Goal: Information Seeking & Learning: Learn about a topic

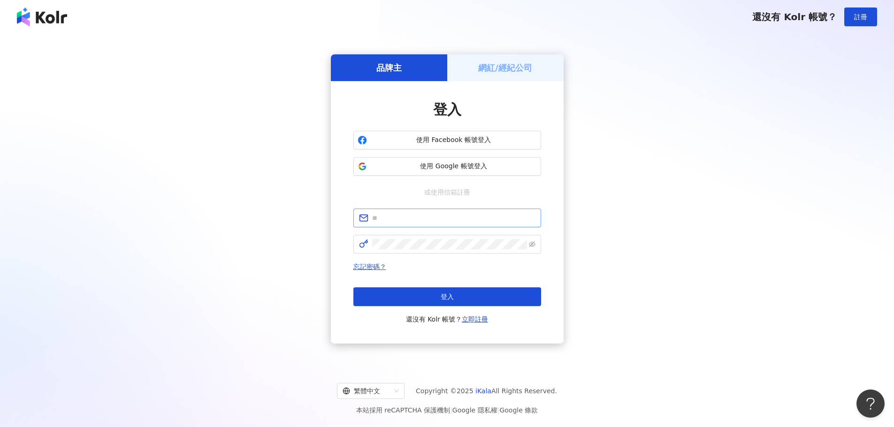
click at [418, 225] on span at bounding box center [447, 218] width 188 height 19
paste input "**********"
type input "**********"
click at [442, 297] on span "登入" at bounding box center [446, 297] width 13 height 8
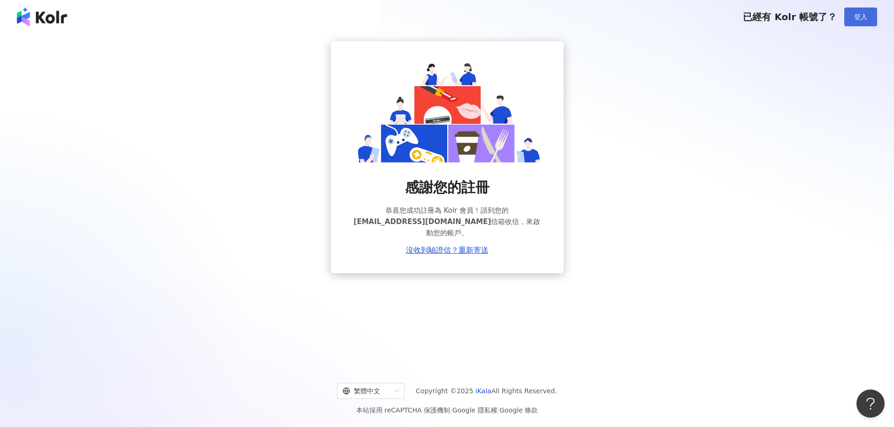
drag, startPoint x: 853, startPoint y: 7, endPoint x: 860, endPoint y: 20, distance: 14.7
click at [860, 20] on div "已經有 Kolr 帳號了？ 登入" at bounding box center [447, 17] width 894 height 34
click at [860, 20] on span "登入" at bounding box center [860, 17] width 13 height 8
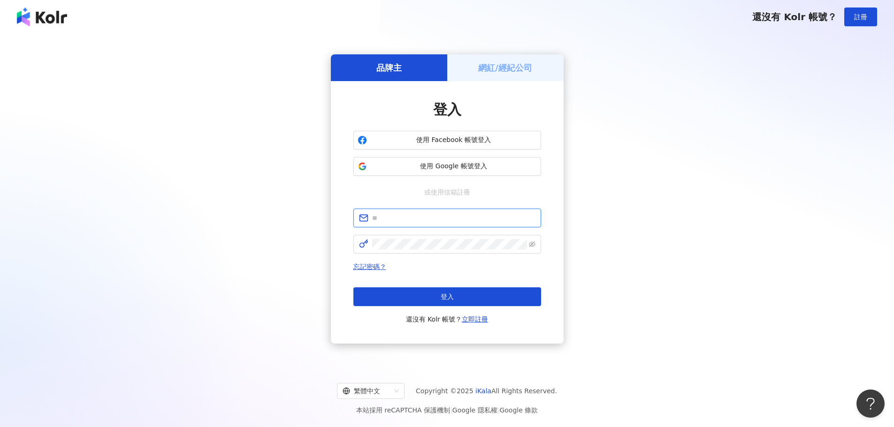
click at [438, 216] on input "text" at bounding box center [453, 218] width 163 height 10
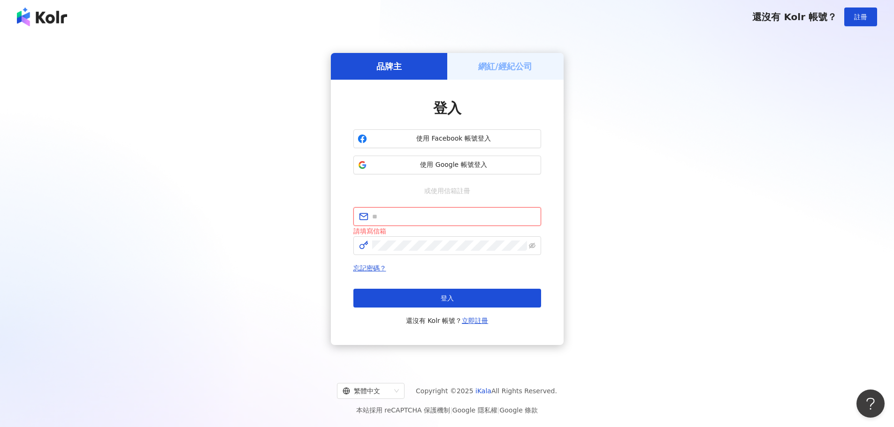
click at [414, 214] on input "text" at bounding box center [453, 217] width 163 height 10
paste input "**********"
type input "**********"
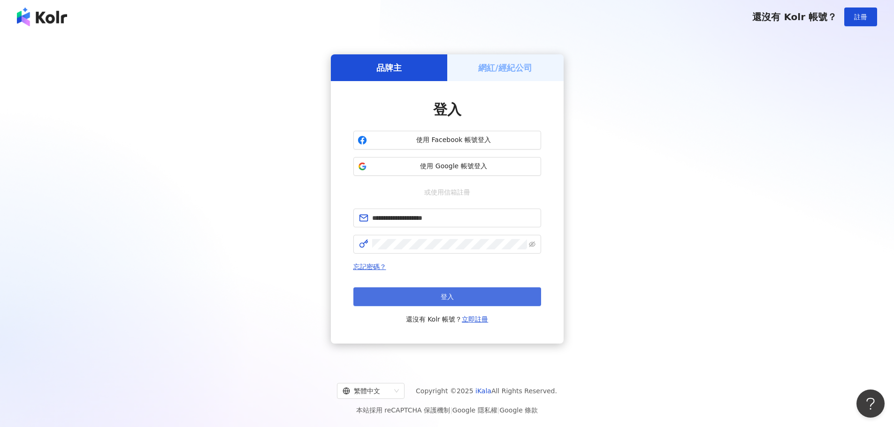
click at [469, 302] on button "登入" at bounding box center [447, 297] width 188 height 19
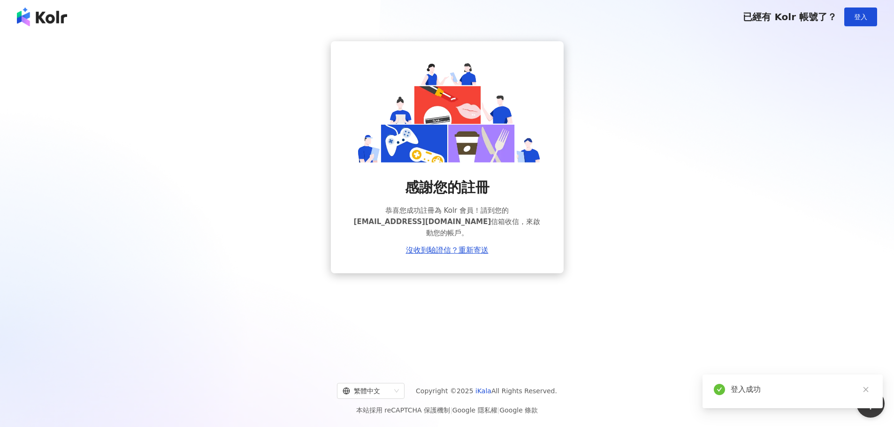
click at [749, 395] on div "登入成功" at bounding box center [792, 392] width 180 height 34
drag, startPoint x: 494, startPoint y: 218, endPoint x: 535, endPoint y: 217, distance: 40.8
click at [535, 217] on span "恭喜您成功註冊為 Kolr 會員！請到您的 vivian.chuang@omc.com 信箱收信，來啟動您的帳戶。" at bounding box center [447, 222] width 188 height 34
click at [681, 231] on div "感謝您的註冊 恭喜您成功註冊為 Kolr 會員！請到您的 vivian.chuang@omc.com 信箱收信，來啟動您的帳戶。 沒收到驗證信？重新寄送" at bounding box center [446, 157] width 871 height 232
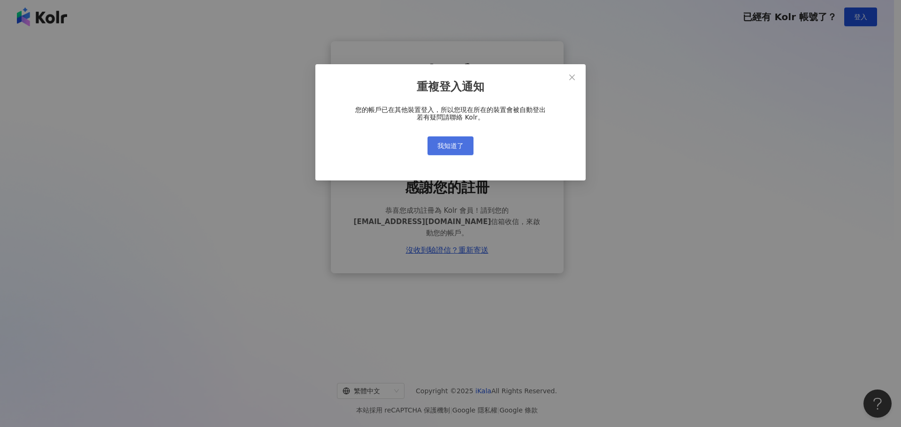
click at [457, 144] on span "我知道了" at bounding box center [450, 146] width 26 height 8
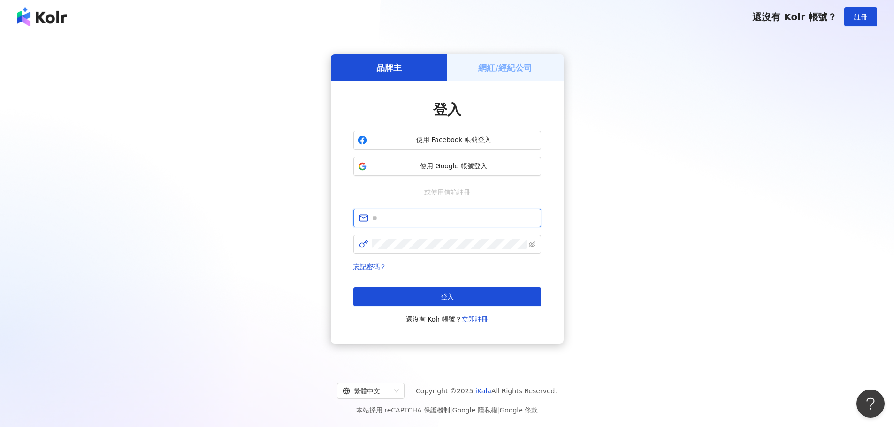
click at [377, 217] on input "text" at bounding box center [453, 218] width 163 height 10
paste input "**********"
type input "**********"
click at [455, 295] on button "登入" at bounding box center [447, 297] width 188 height 19
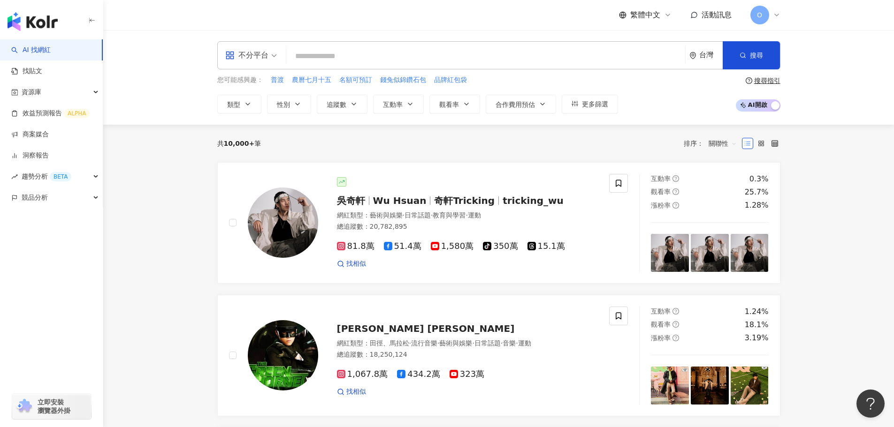
click at [311, 57] on input "search" at bounding box center [485, 56] width 391 height 18
paste input "***"
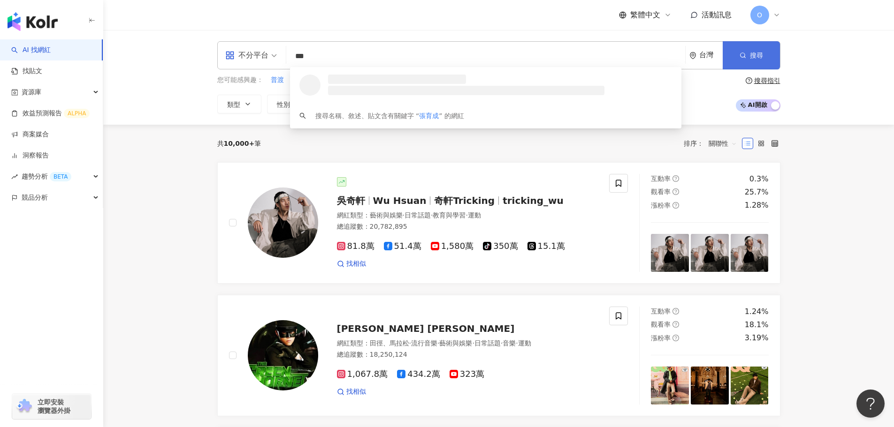
click at [747, 53] on button "搜尋" at bounding box center [750, 55] width 57 height 28
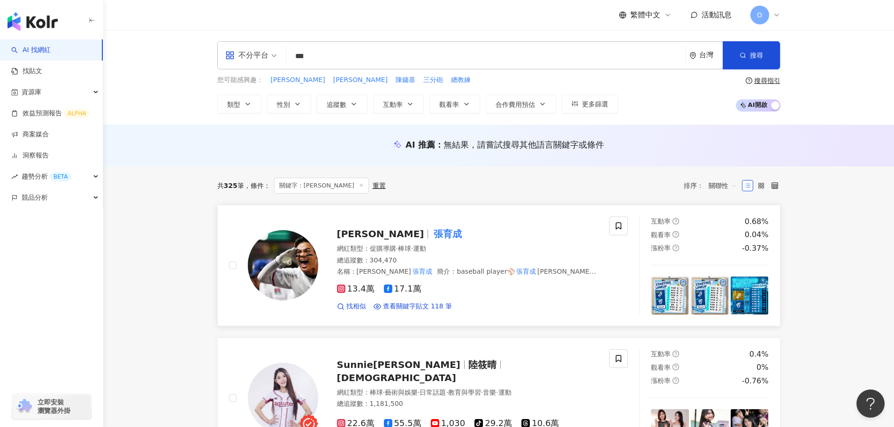
click at [432, 237] on mark "張育成" at bounding box center [448, 234] width 32 height 15
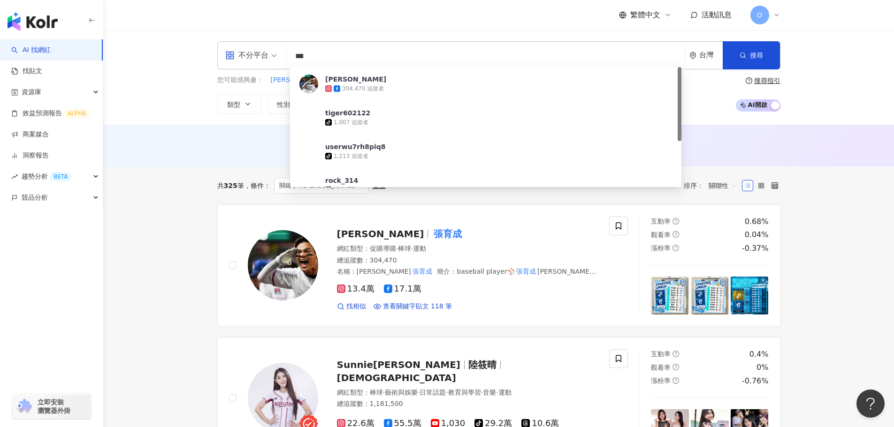
drag, startPoint x: 327, startPoint y: 61, endPoint x: 280, endPoint y: 59, distance: 47.4
click at [280, 59] on div "不分平台 *** 台灣 搜尋 027e7635-e1fa-4405-b8ed-dff025e1fdac Yu Chang 304,470 追蹤者 tiger6…" at bounding box center [498, 55] width 563 height 28
paste input "search"
type input "***"
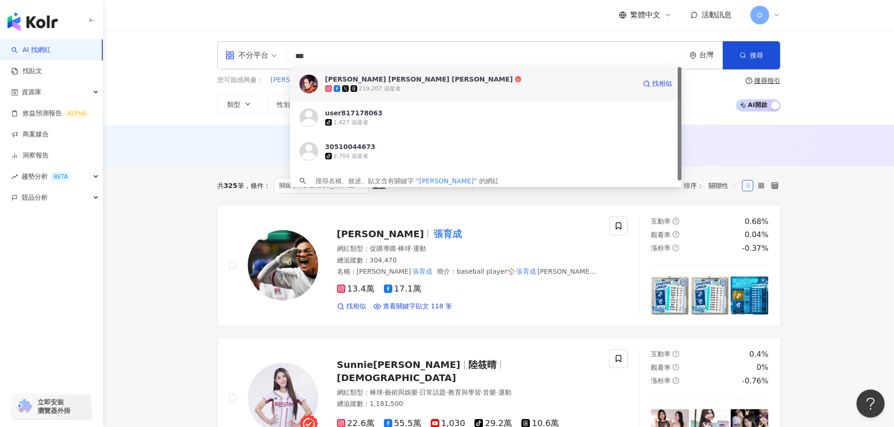
click at [403, 91] on div "219,207 追蹤者" at bounding box center [480, 88] width 311 height 9
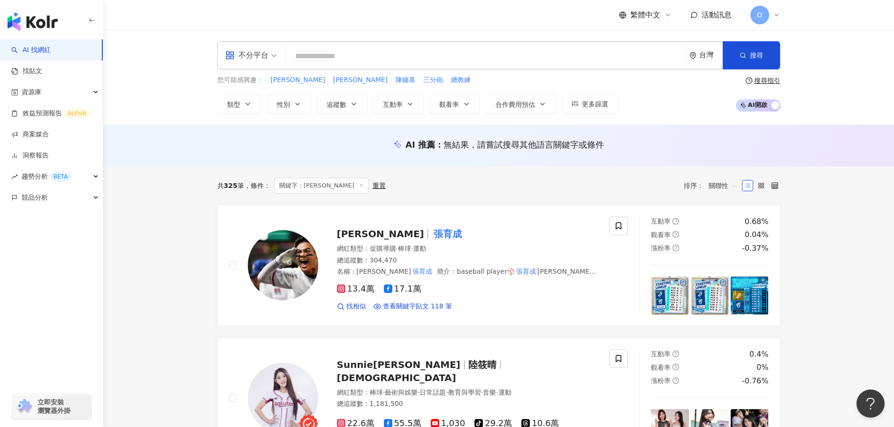
paste input "***"
type input "***"
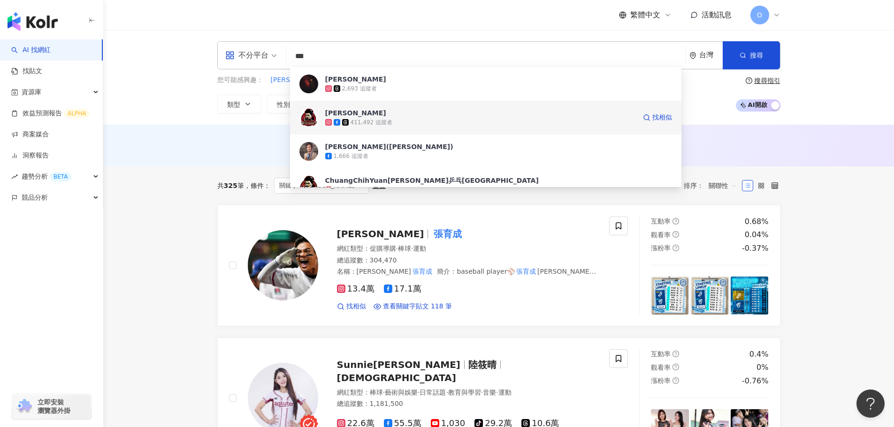
click at [419, 114] on span "[PERSON_NAME]" at bounding box center [480, 112] width 311 height 9
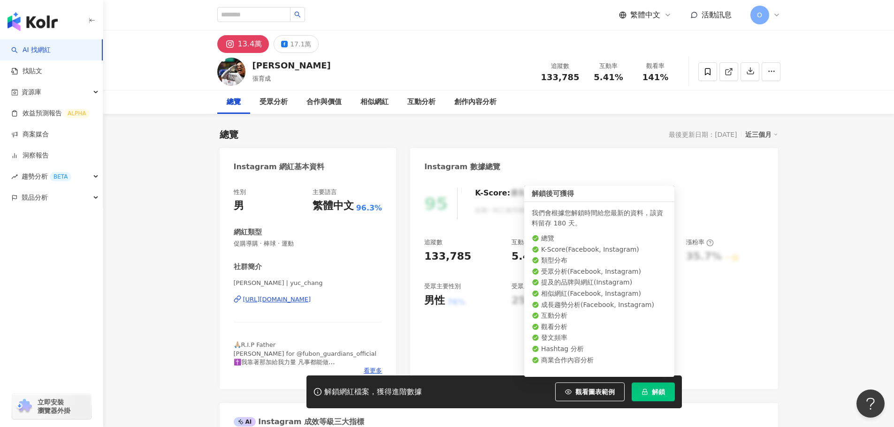
click at [660, 391] on span "解鎖" at bounding box center [658, 392] width 13 height 8
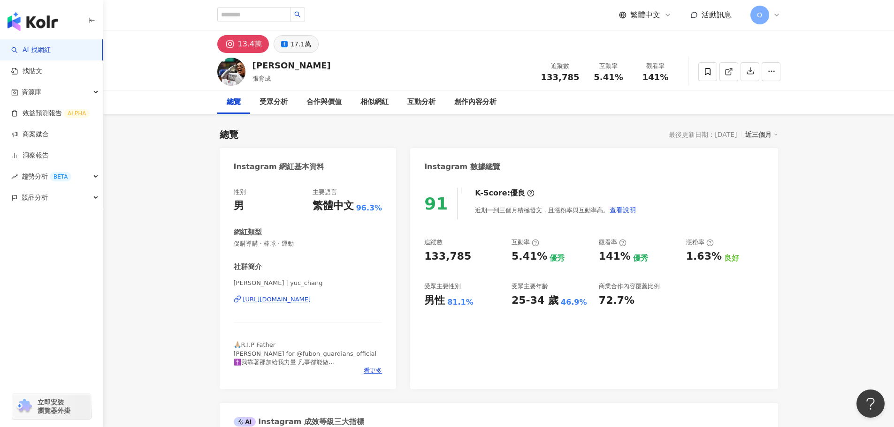
click at [292, 50] on div "17.1萬" at bounding box center [300, 44] width 21 height 13
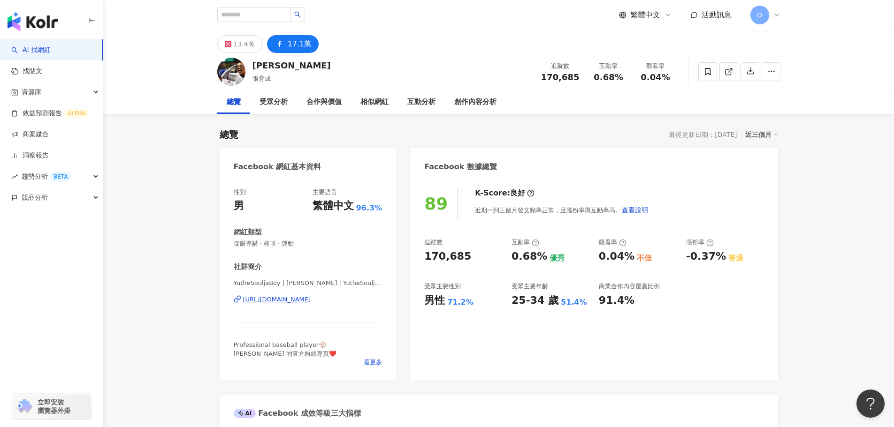
click at [293, 48] on div "17.1萬" at bounding box center [300, 44] width 24 height 13
click at [247, 44] on div "13.4萬" at bounding box center [244, 44] width 21 height 13
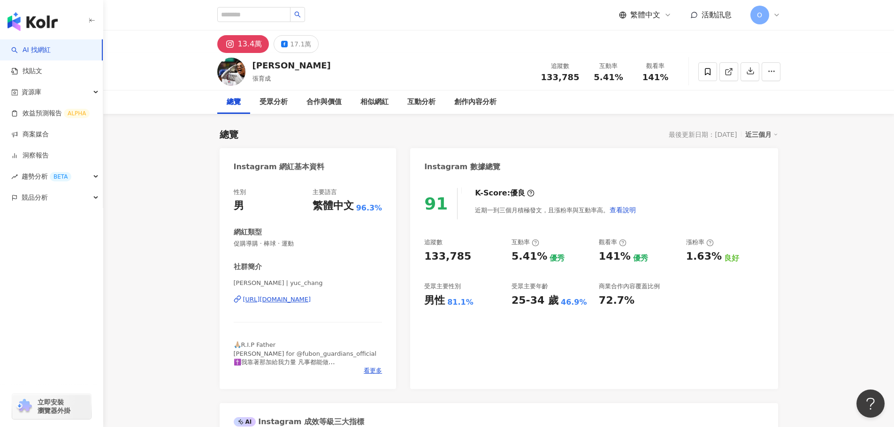
click at [234, 103] on div "總覽" at bounding box center [234, 102] width 14 height 11
click at [295, 74] on div "Yu Chang 張育成 追蹤數 133,785 互動率 5.41% 觀看率 141%" at bounding box center [498, 71] width 600 height 37
click at [286, 51] on button "17.1萬" at bounding box center [295, 44] width 45 height 18
click at [246, 41] on div "13.4萬" at bounding box center [250, 44] width 24 height 13
click at [350, 56] on div "Yu Chang 張育成 追蹤數 133,785 互動率 5.41% 觀看率 141%" at bounding box center [498, 71] width 600 height 37
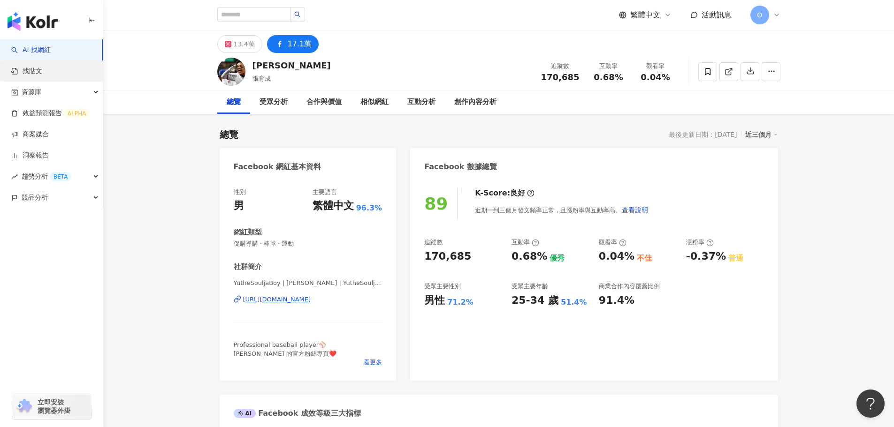
click at [244, 46] on div "13.4萬" at bounding box center [244, 44] width 21 height 13
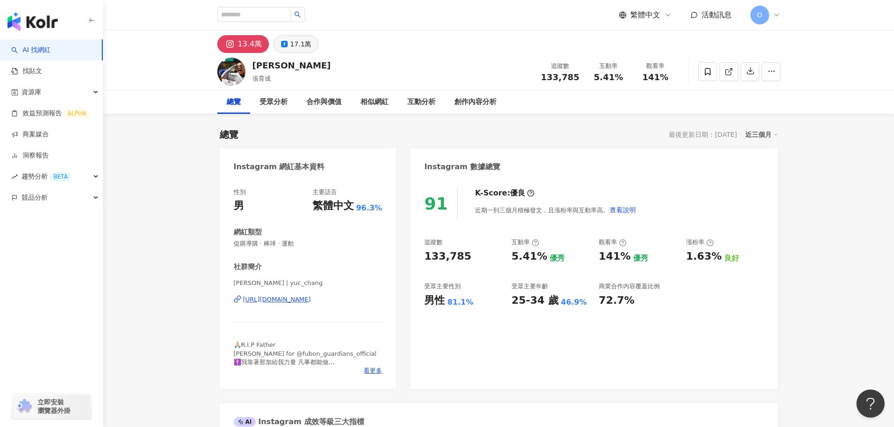
click at [297, 49] on div "17.1萬" at bounding box center [300, 44] width 21 height 13
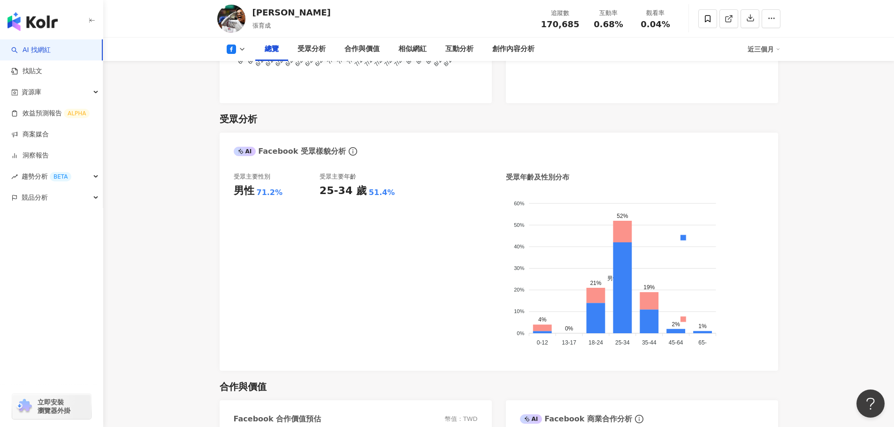
scroll to position [751, 0]
click at [353, 269] on div "受眾主要年齡 25-34 歲 51.4%" at bounding box center [362, 264] width 86 height 184
click at [426, 279] on div "受眾主要性別 男性 71.2% 受眾主要年齡 25-34 歲 51.4%" at bounding box center [363, 264] width 258 height 184
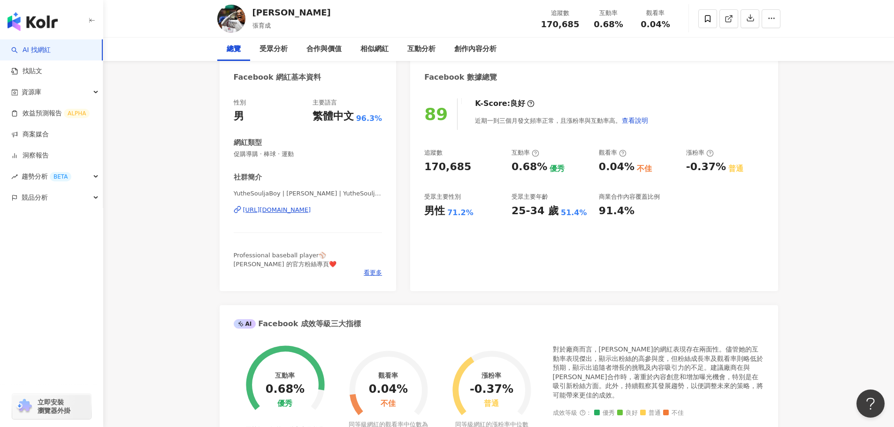
scroll to position [0, 0]
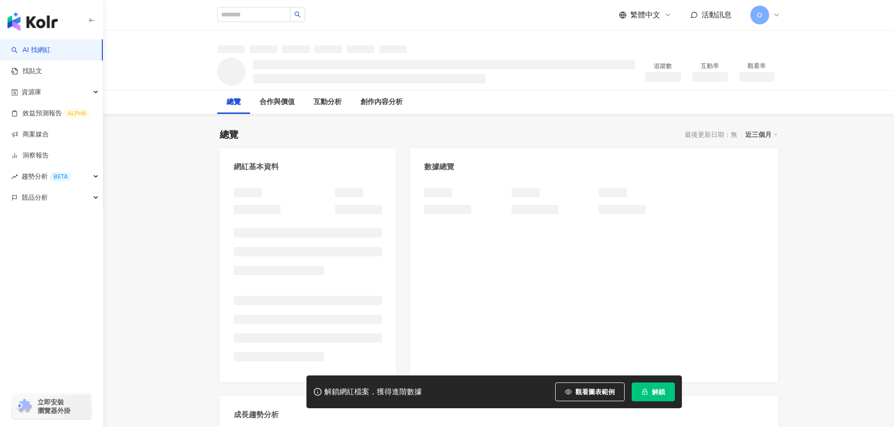
click at [646, 389] on icon "lock" at bounding box center [644, 392] width 7 height 7
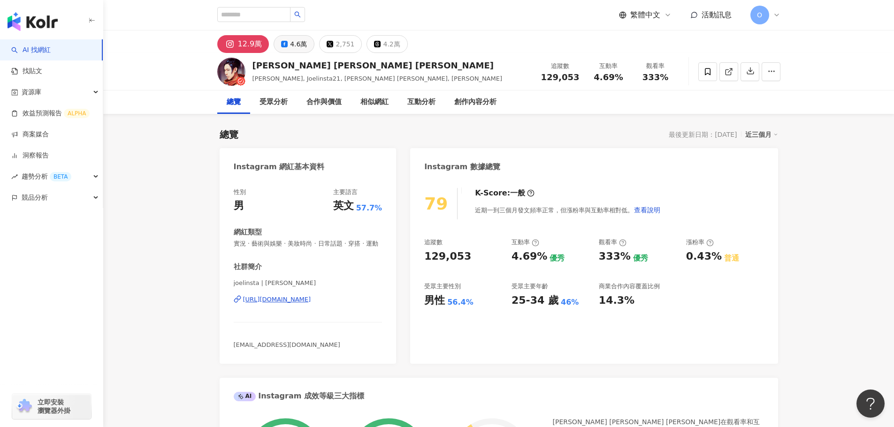
click at [288, 45] on button "4.6萬" at bounding box center [293, 44] width 41 height 18
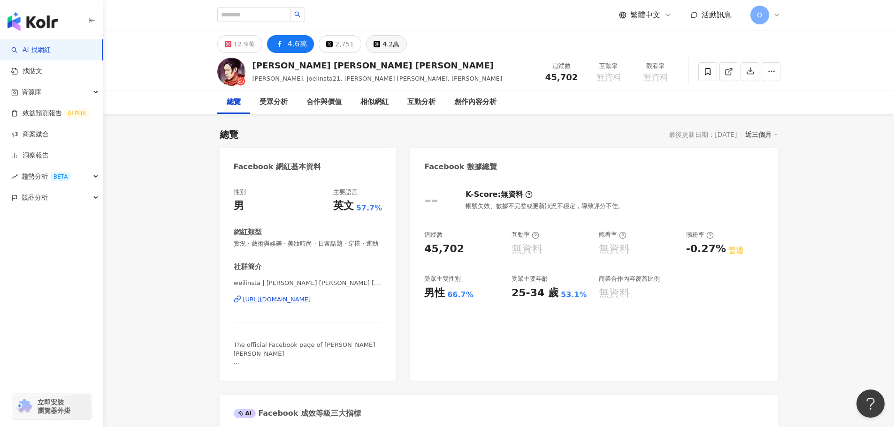
click at [382, 41] on div "4.2萬" at bounding box center [390, 44] width 17 height 13
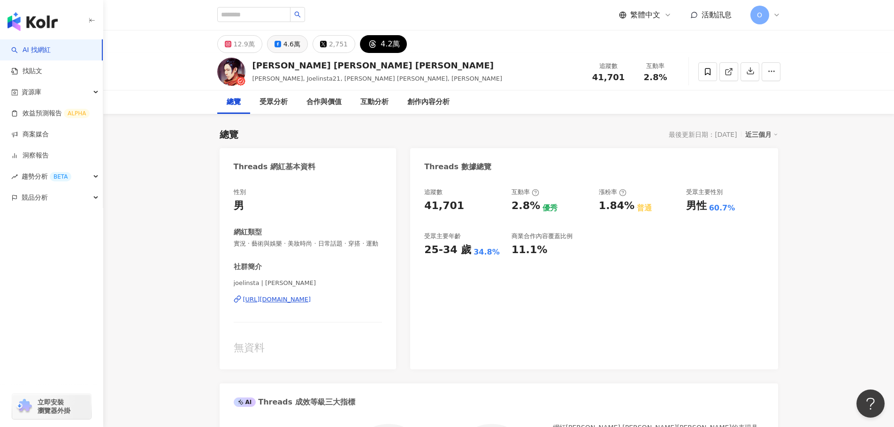
click at [288, 43] on div "4.6萬" at bounding box center [291, 44] width 17 height 13
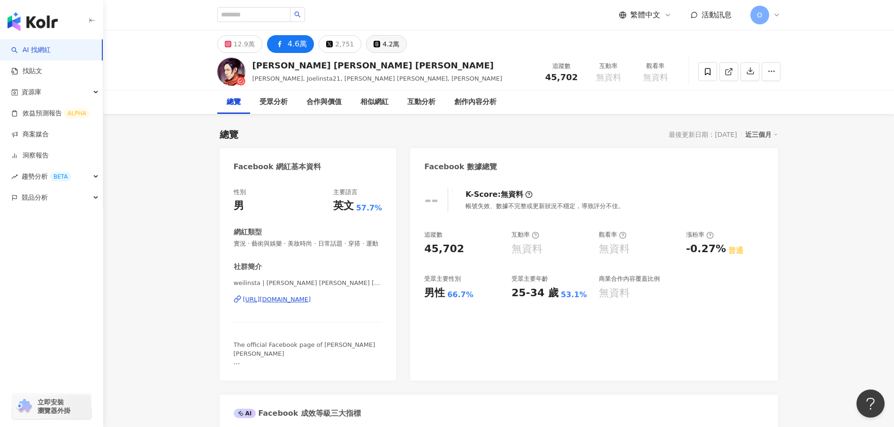
click at [385, 47] on div "4.2萬" at bounding box center [390, 44] width 17 height 13
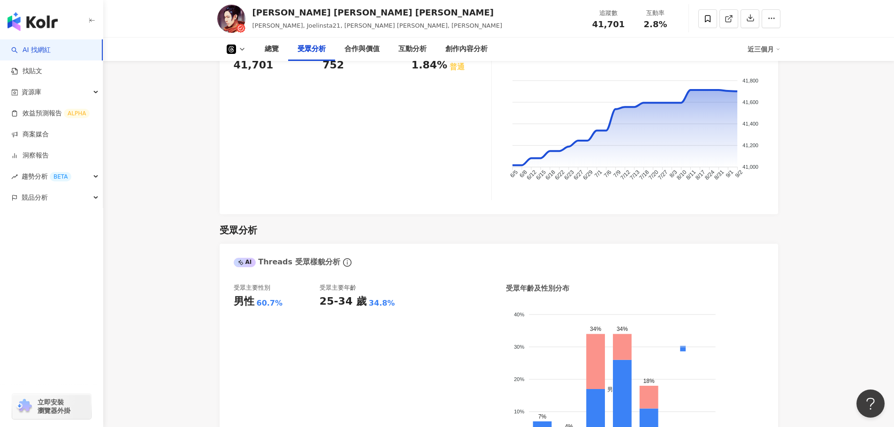
scroll to position [751, 0]
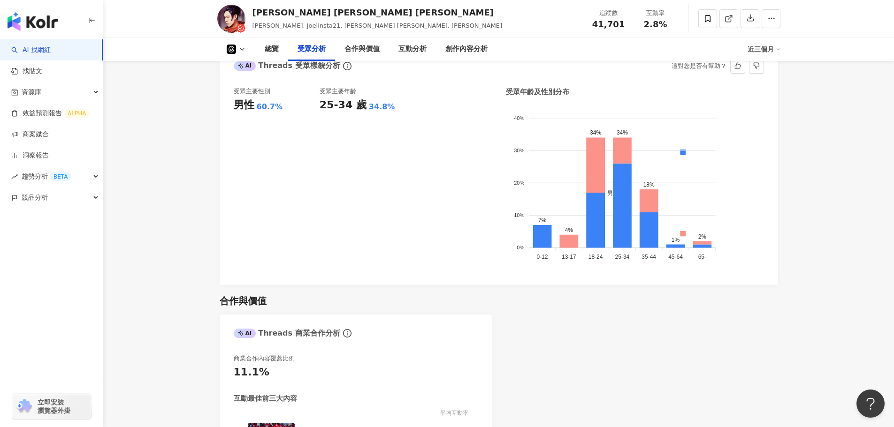
drag, startPoint x: 682, startPoint y: 232, endPoint x: 601, endPoint y: 118, distance: 139.7
click at [600, 118] on foreignobject "男性 女性" at bounding box center [635, 184] width 258 height 160
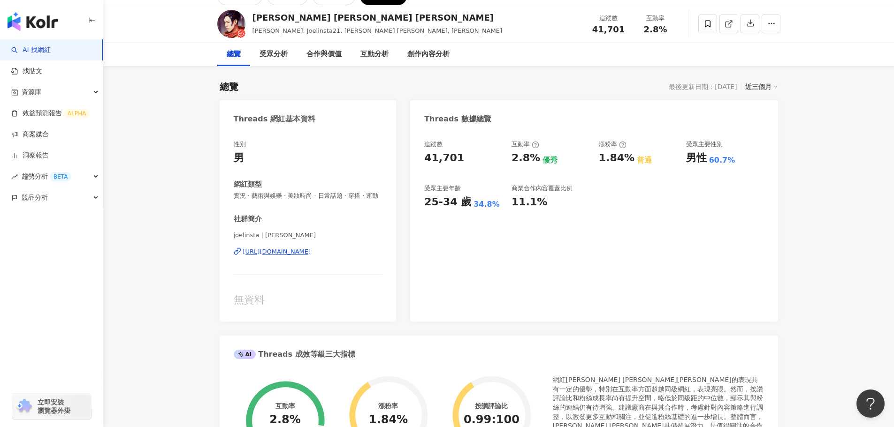
scroll to position [0, 0]
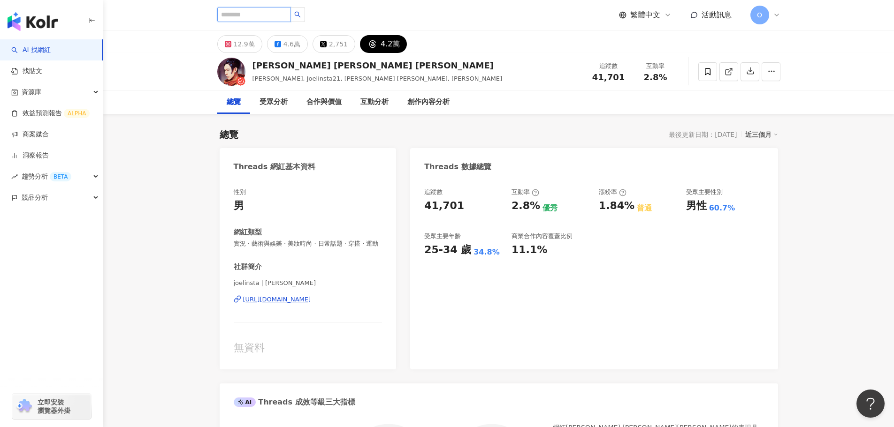
click at [243, 16] on input "search" at bounding box center [253, 14] width 73 height 15
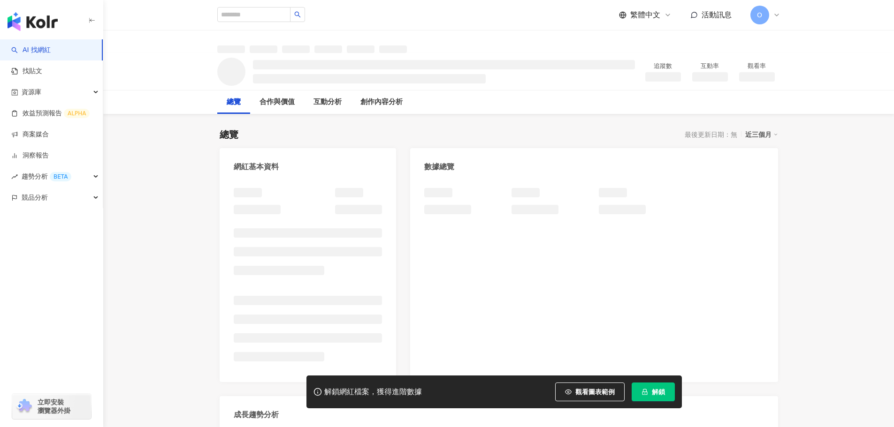
click at [649, 397] on button "解鎖" at bounding box center [652, 392] width 43 height 19
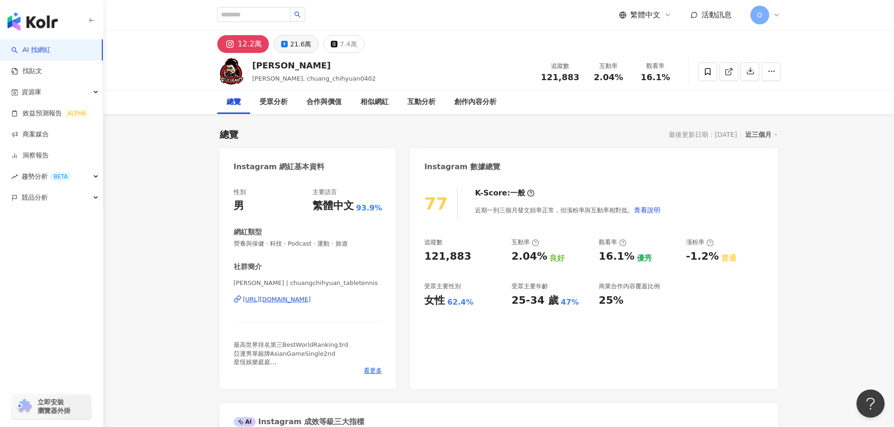
click at [296, 48] on div "21.6萬" at bounding box center [300, 44] width 21 height 13
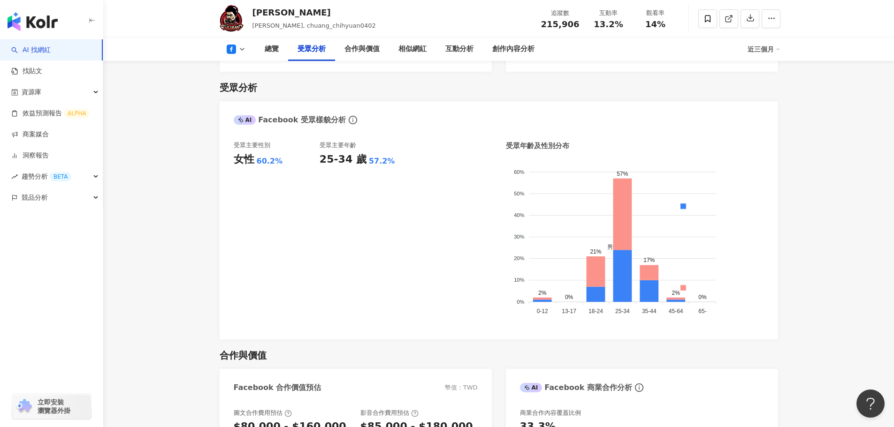
scroll to position [797, 0]
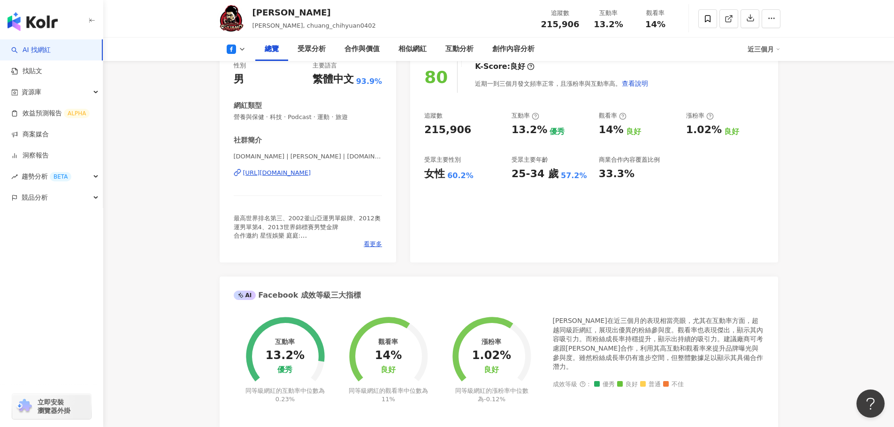
scroll to position [0, 0]
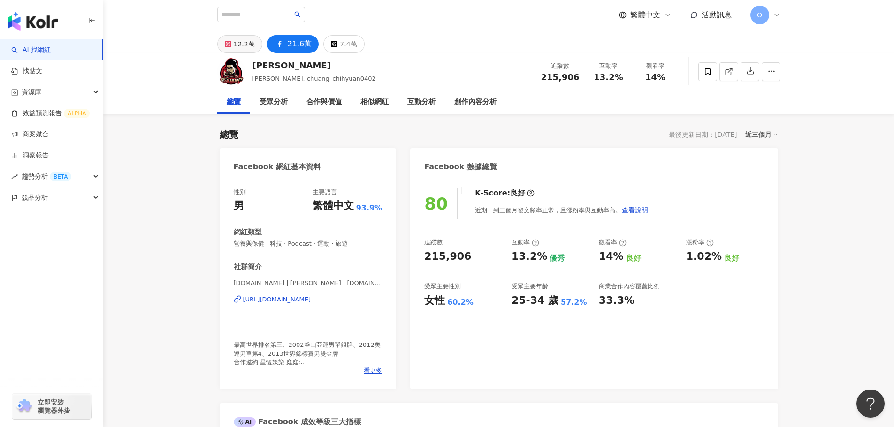
click at [237, 46] on div "12.2萬" at bounding box center [244, 44] width 21 height 13
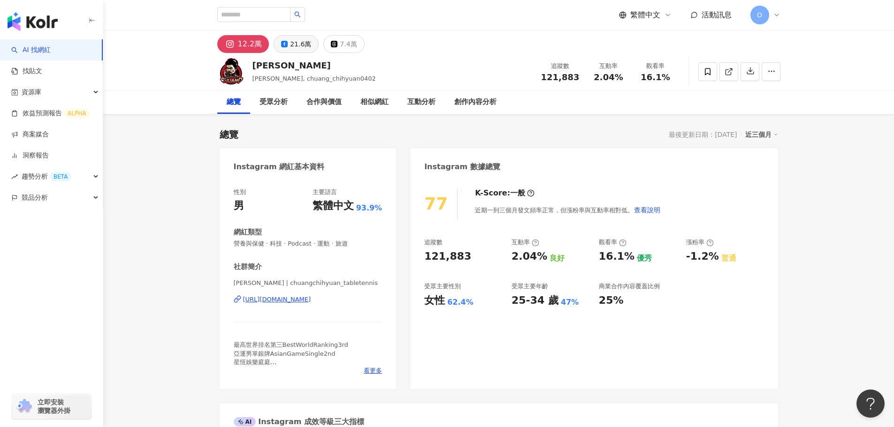
click at [293, 45] on div "21.6萬" at bounding box center [300, 44] width 21 height 13
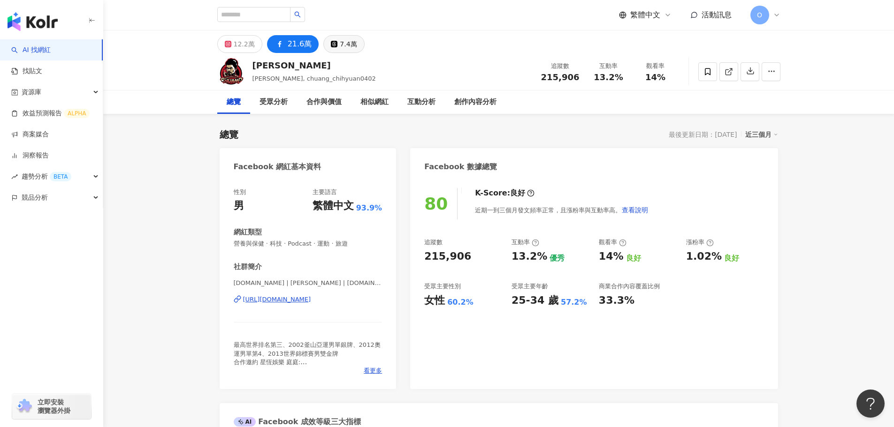
click at [332, 40] on button "7.4萬" at bounding box center [343, 44] width 41 height 18
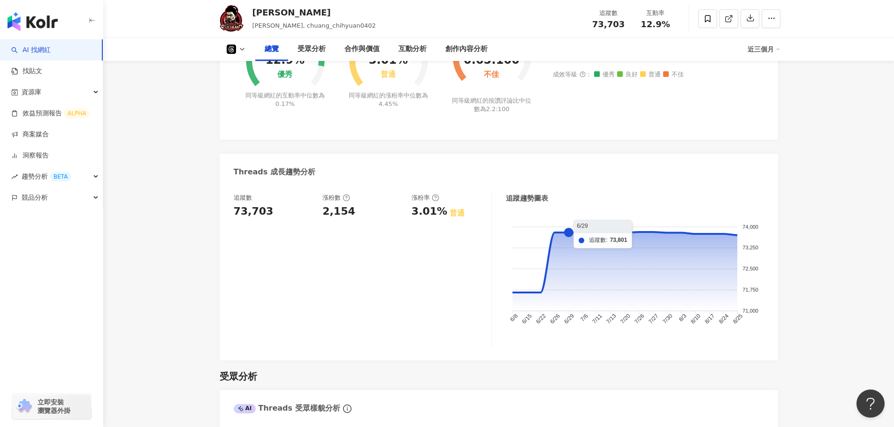
scroll to position [657, 0]
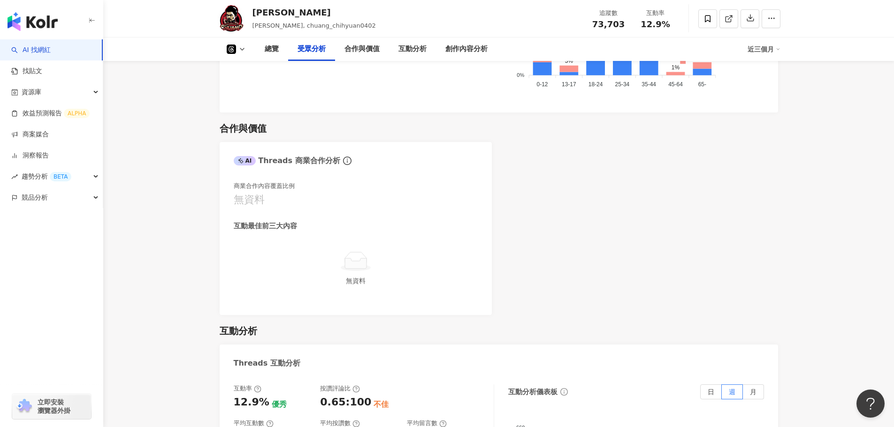
scroll to position [985, 0]
